Goal: Transaction & Acquisition: Purchase product/service

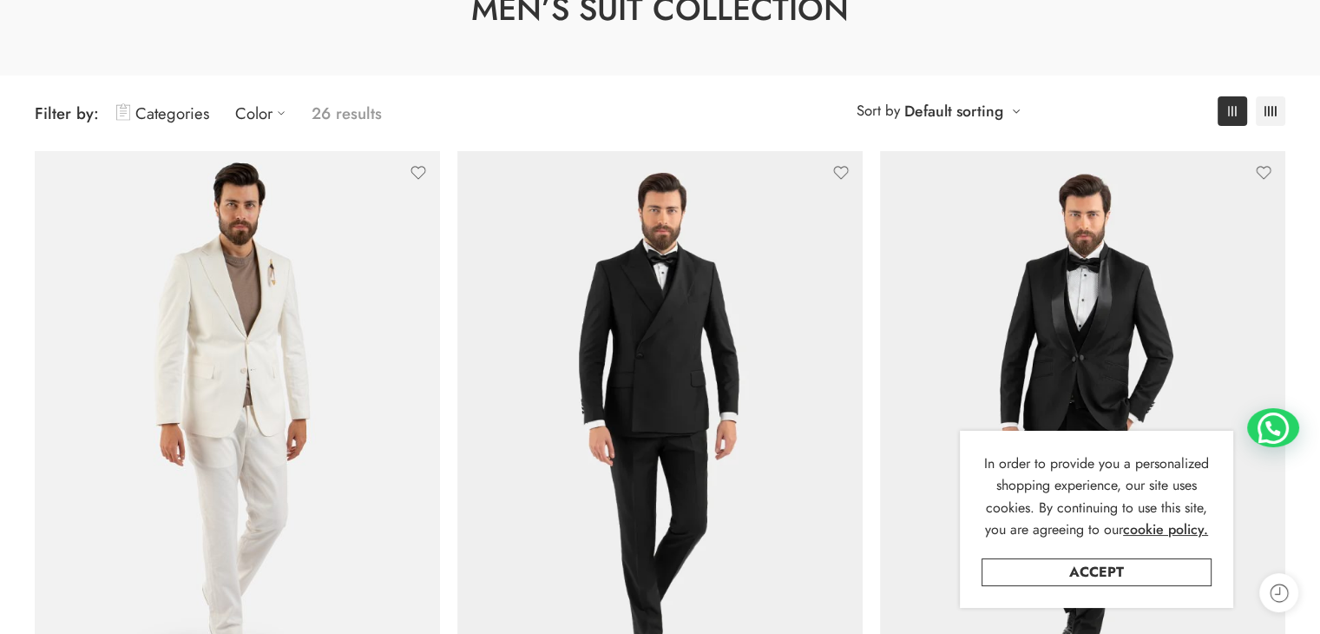
scroll to position [87, 0]
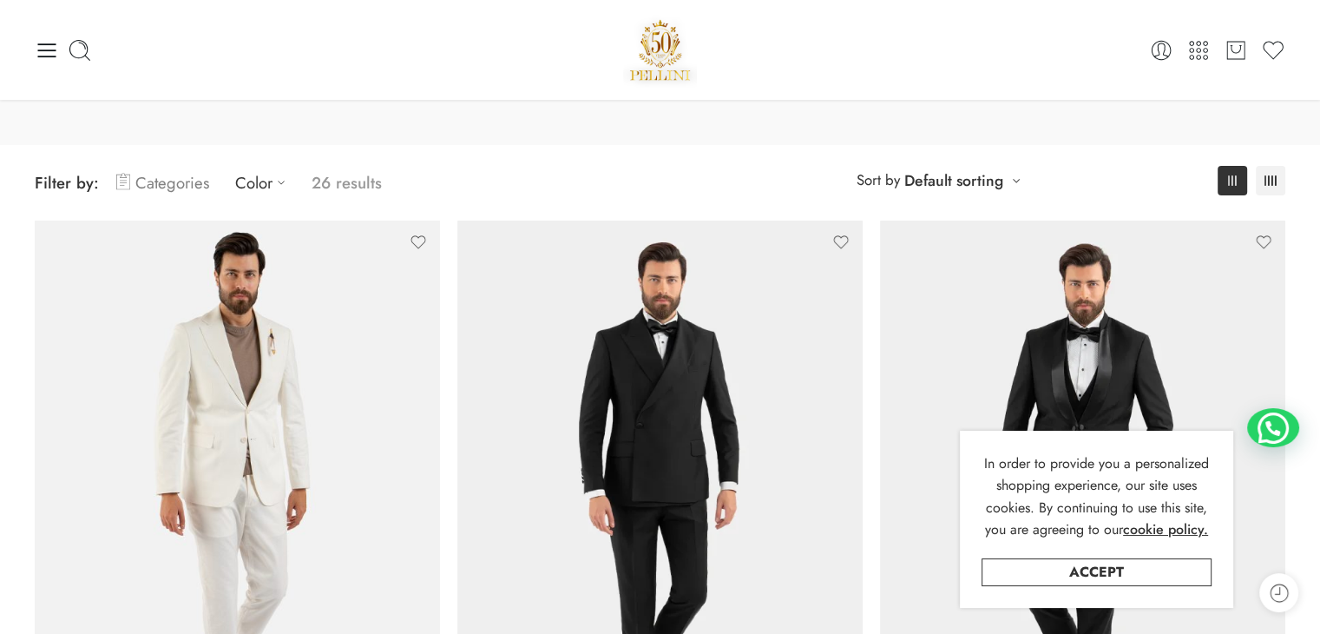
click at [150, 183] on link "Categories" at bounding box center [162, 182] width 93 height 41
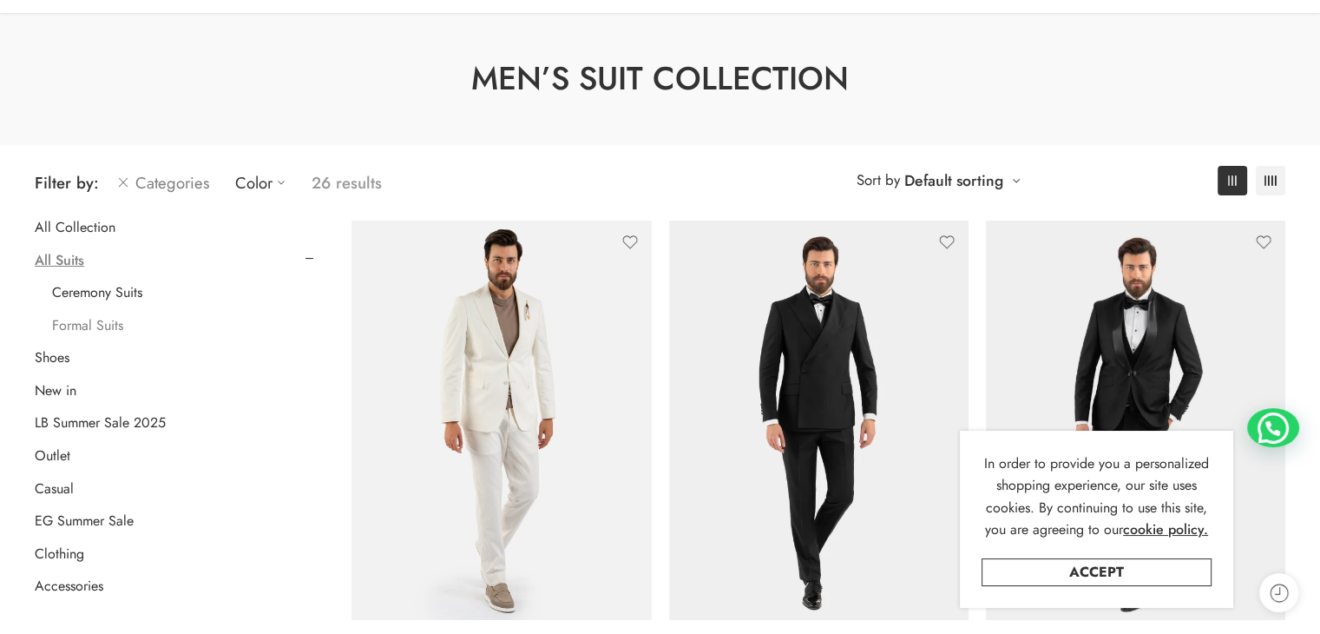
scroll to position [174, 0]
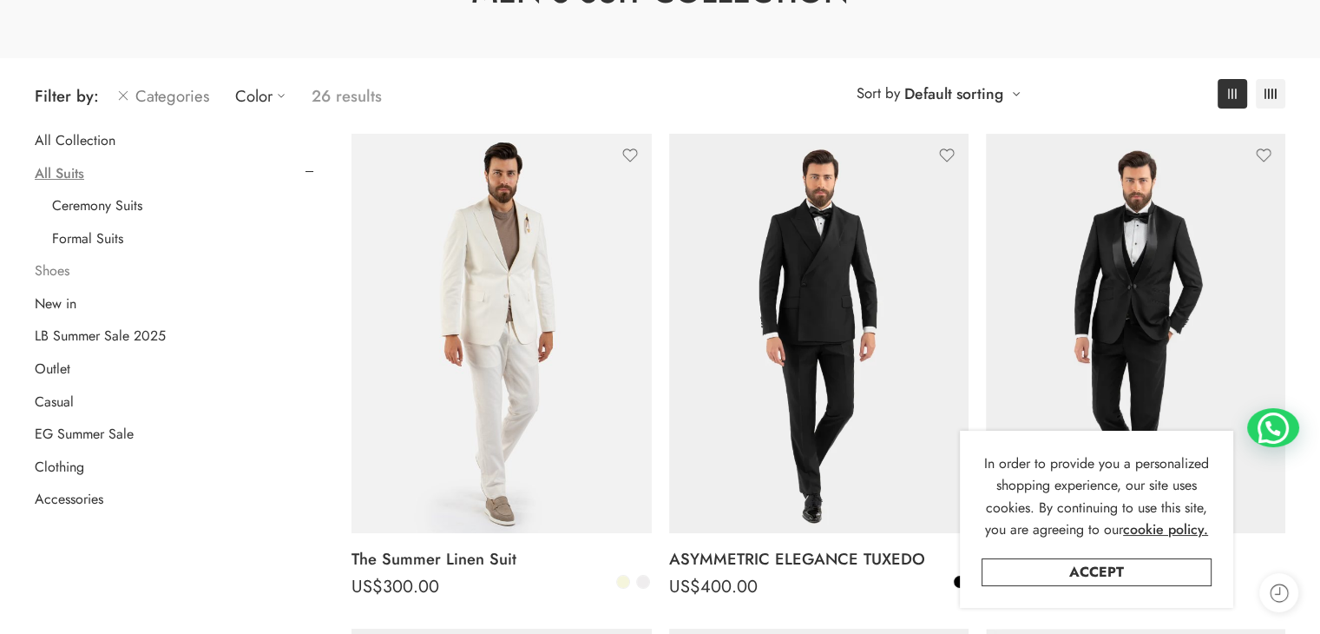
click at [49, 273] on link "Shoes" at bounding box center [52, 270] width 35 height 17
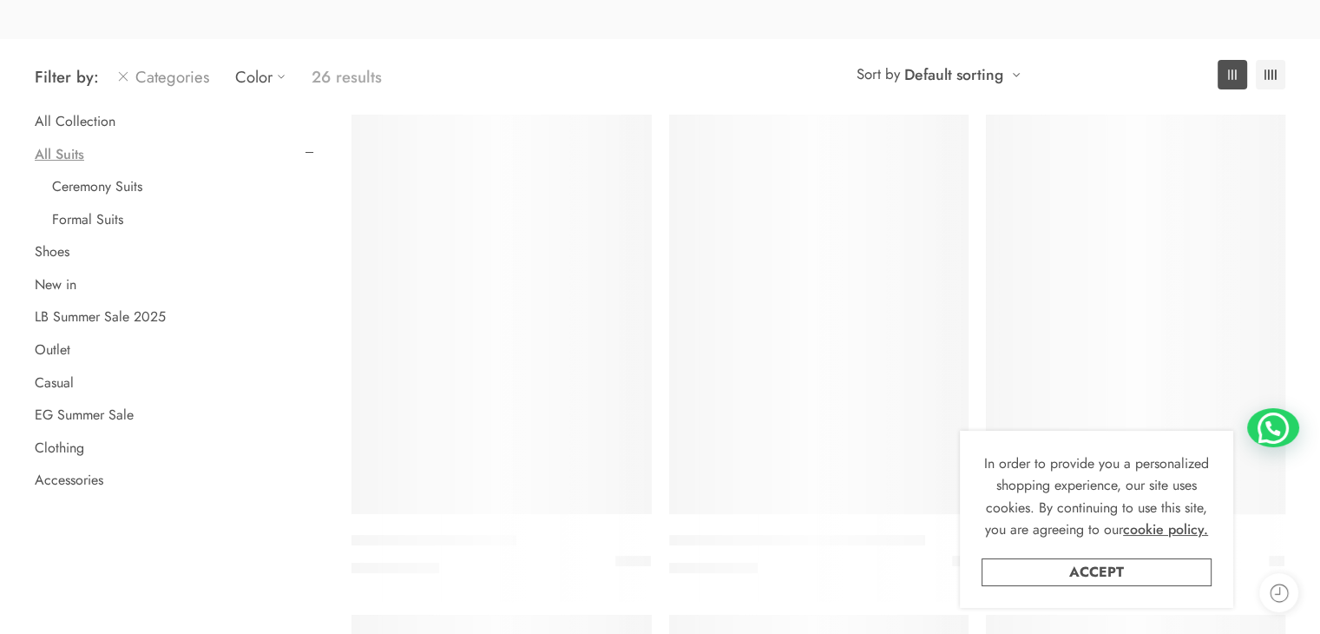
scroll to position [222, 0]
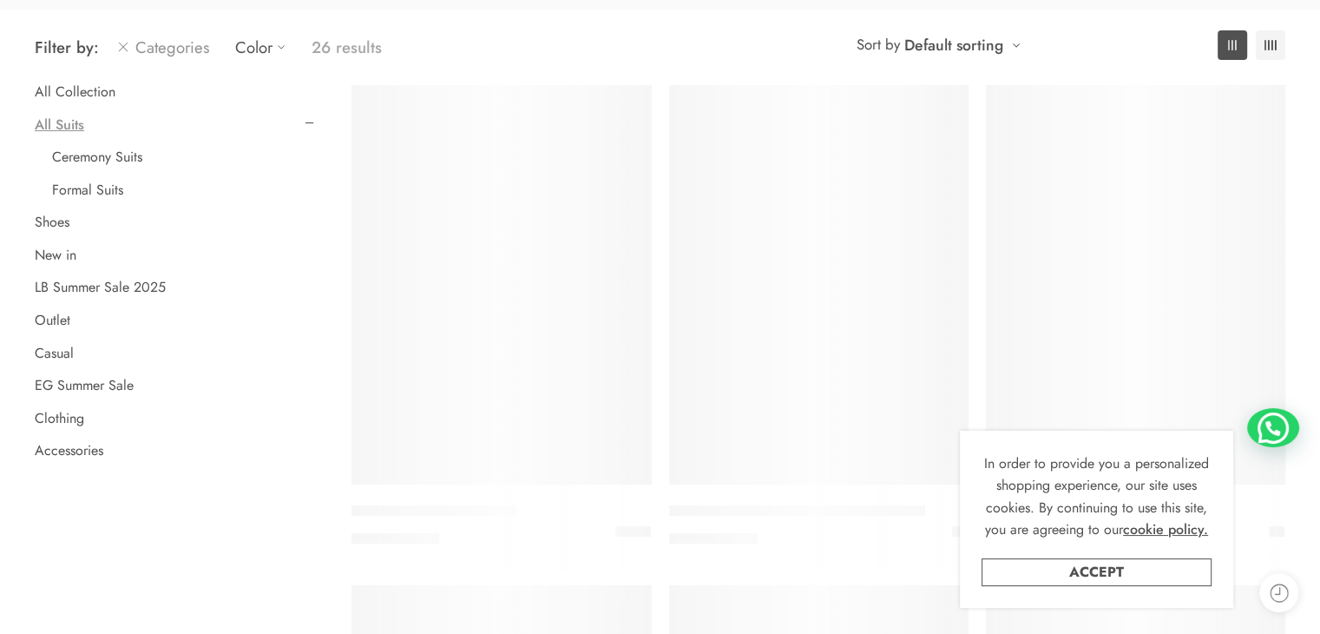
click at [1092, 562] on link "Accept" at bounding box center [1097, 572] width 230 height 28
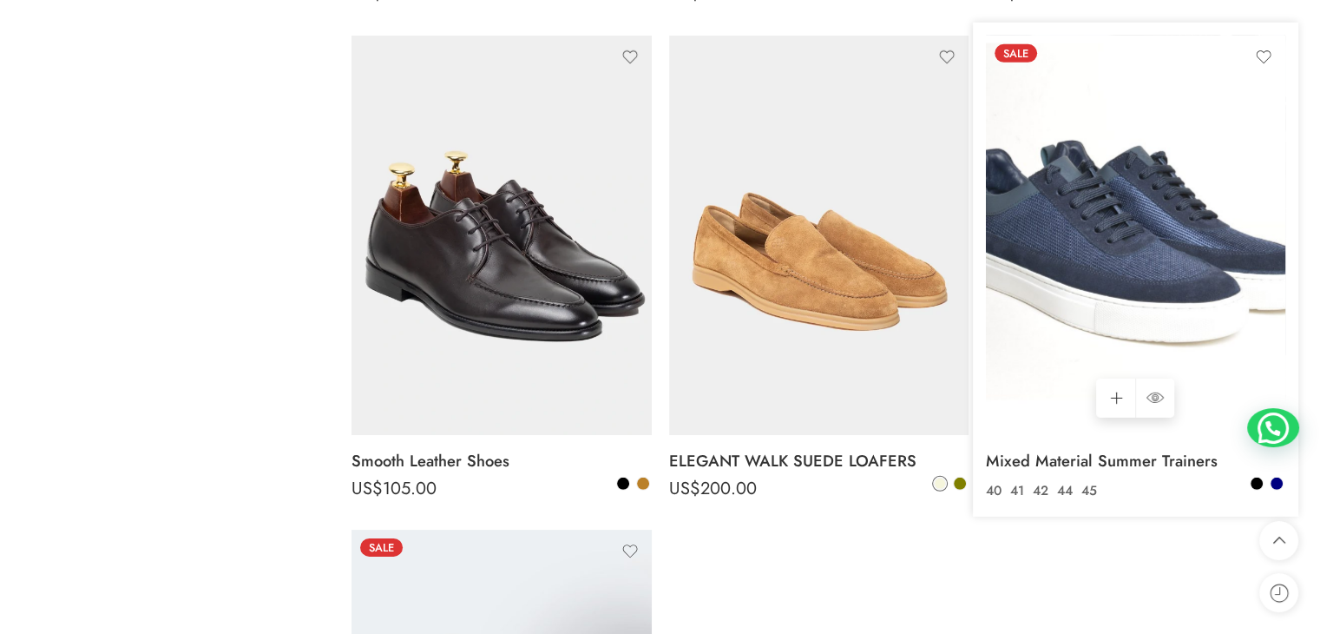
scroll to position [5345, 0]
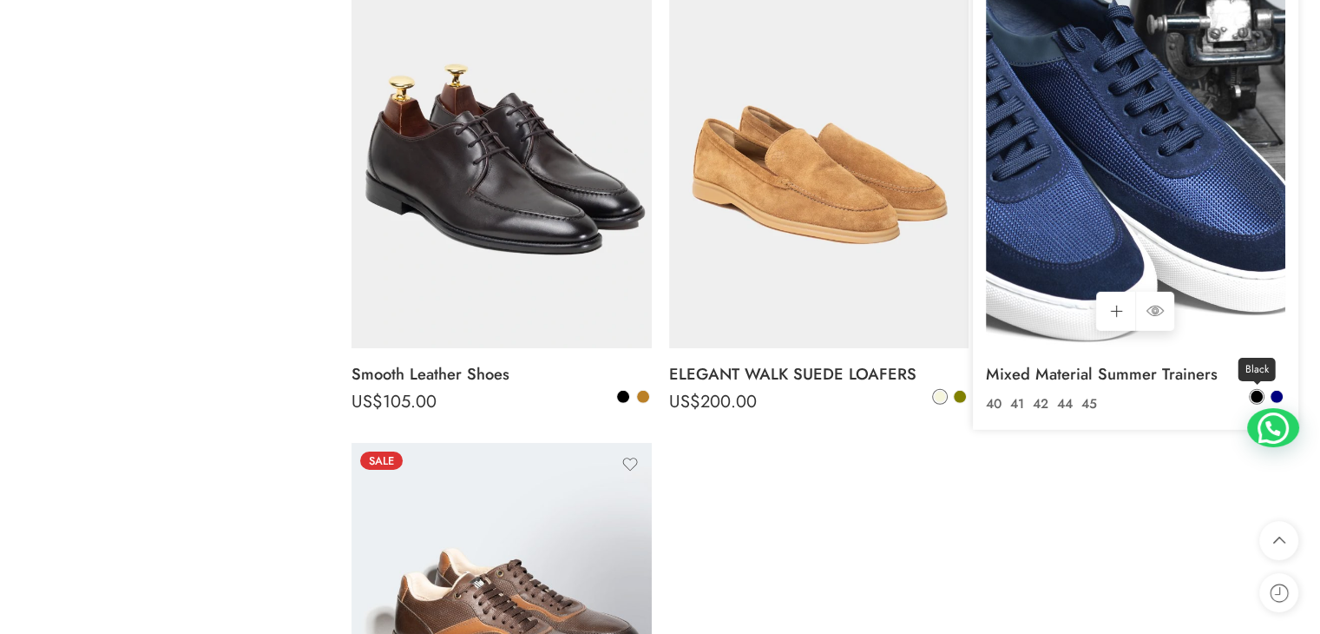
click at [1257, 397] on span at bounding box center [1257, 397] width 12 height 12
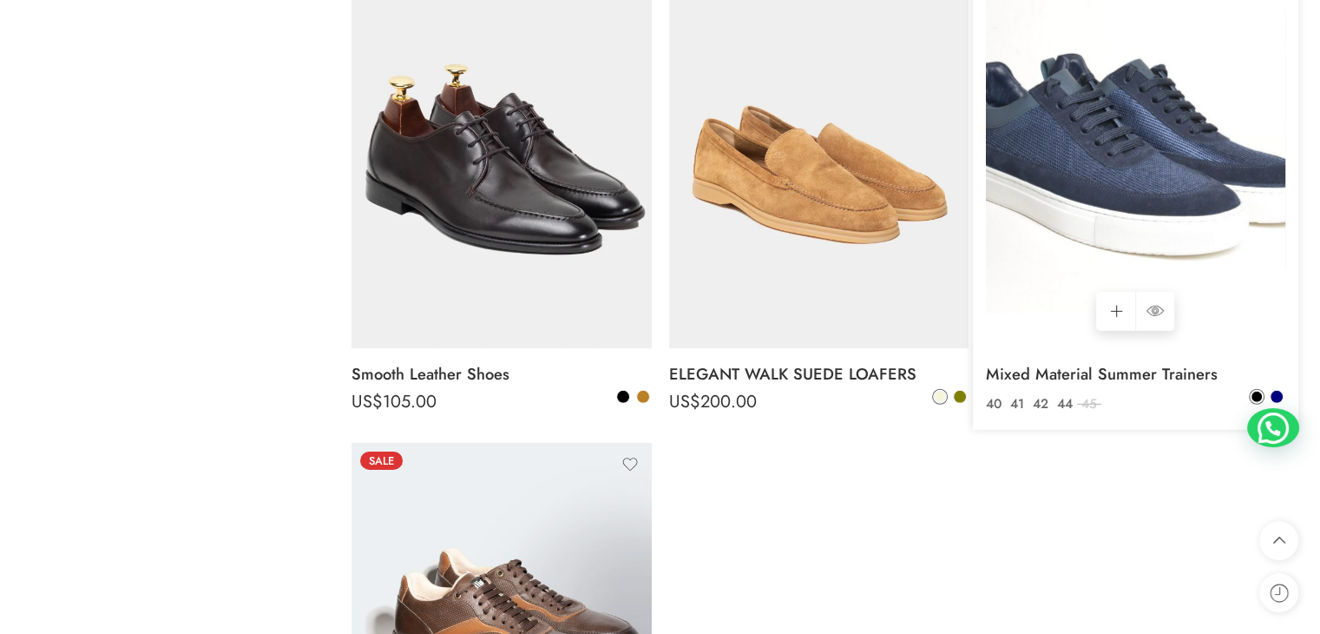
click at [1198, 208] on img at bounding box center [1135, 148] width 299 height 399
click at [1146, 227] on img at bounding box center [1135, 148] width 299 height 399
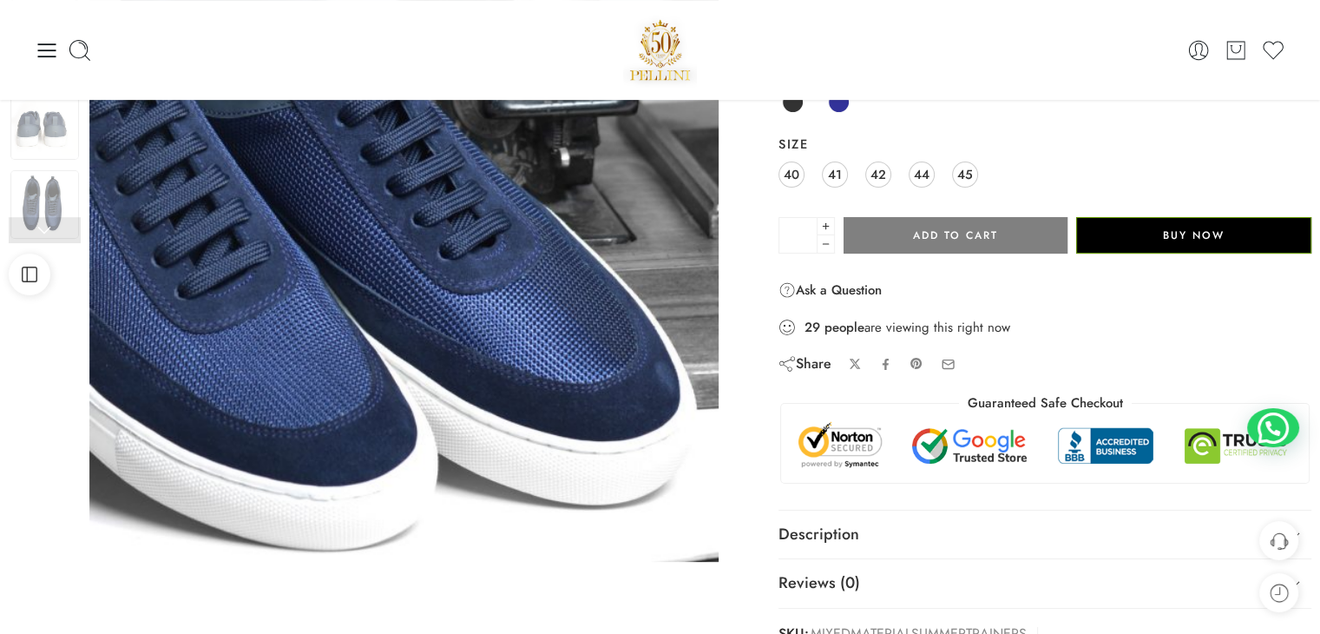
scroll to position [87, 0]
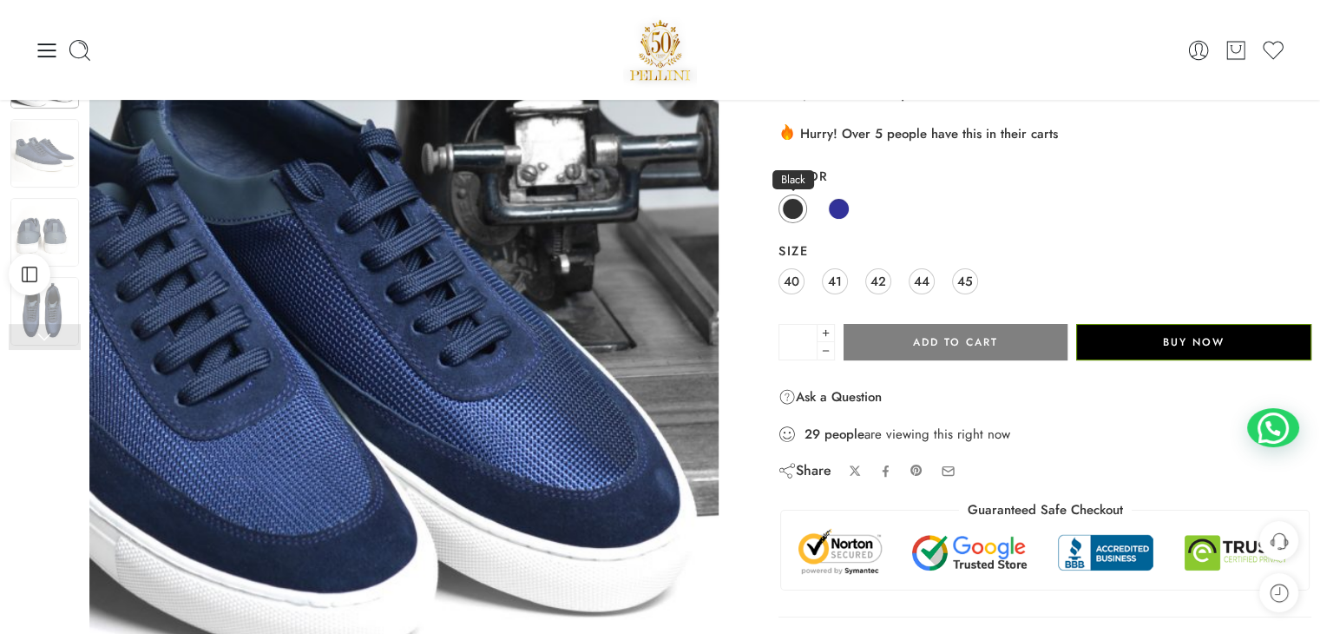
click at [791, 209] on span at bounding box center [793, 209] width 22 height 22
click at [797, 209] on span at bounding box center [793, 209] width 22 height 22
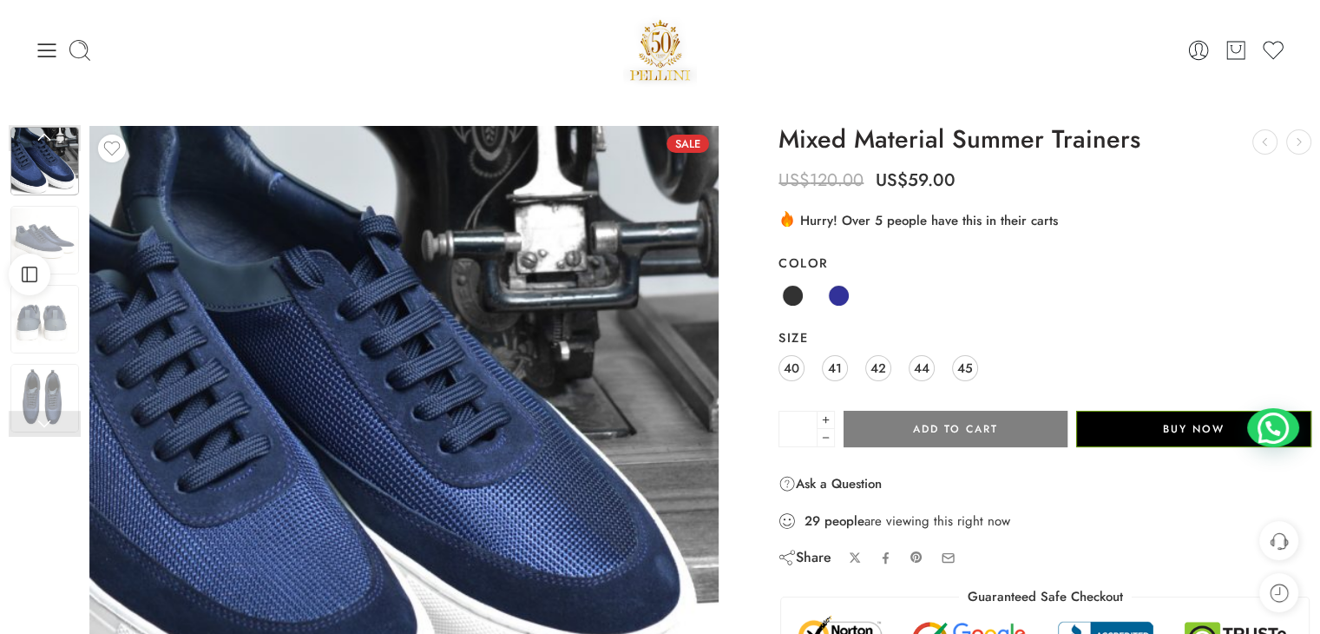
scroll to position [0, 0]
click at [794, 297] on span at bounding box center [793, 296] width 22 height 22
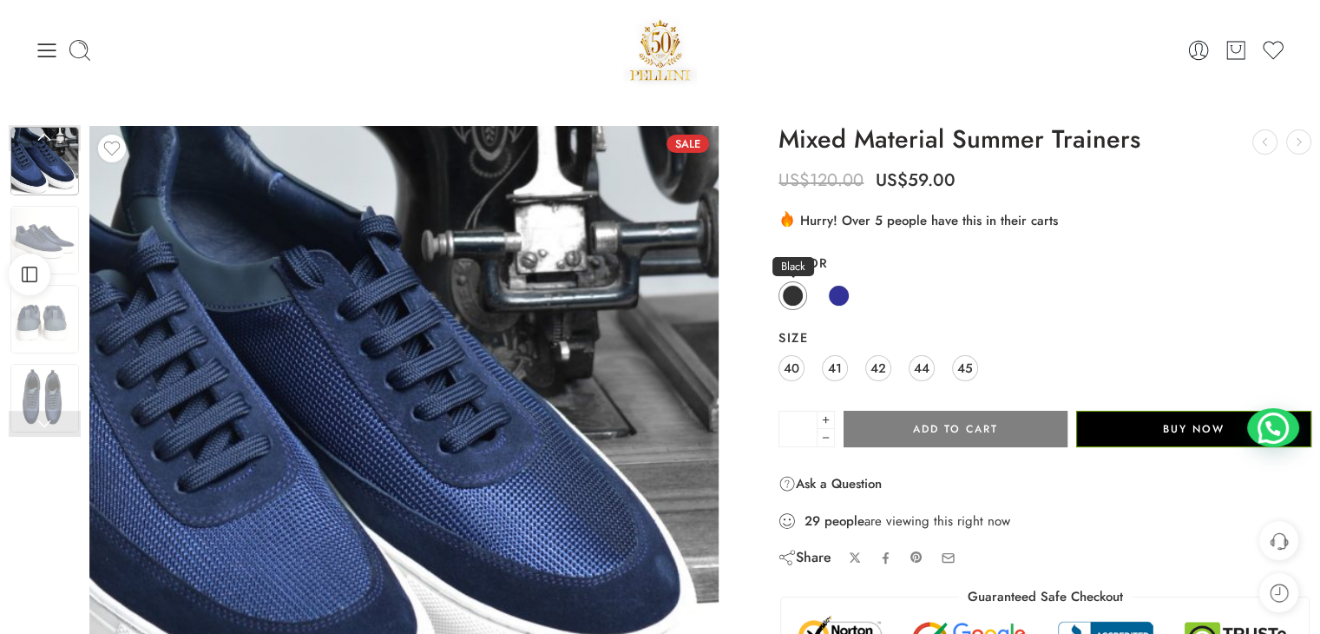
click at [794, 297] on span at bounding box center [793, 296] width 22 height 22
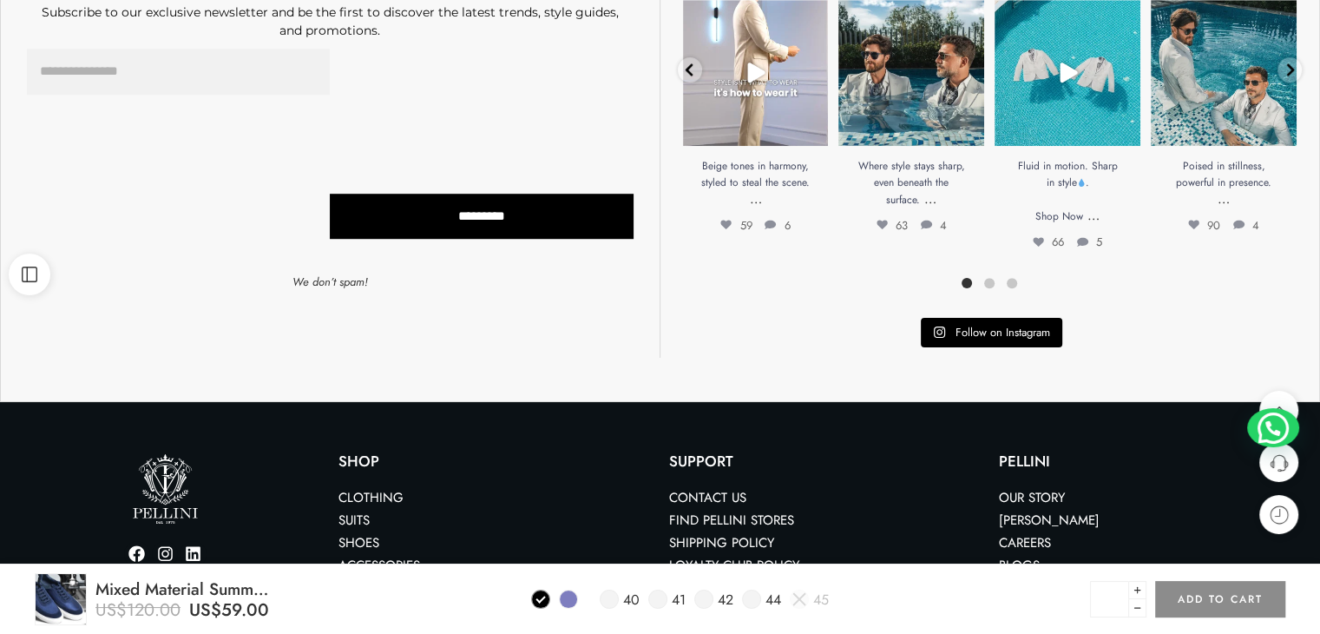
scroll to position [1161, 0]
